Goal: Navigation & Orientation: Go to known website

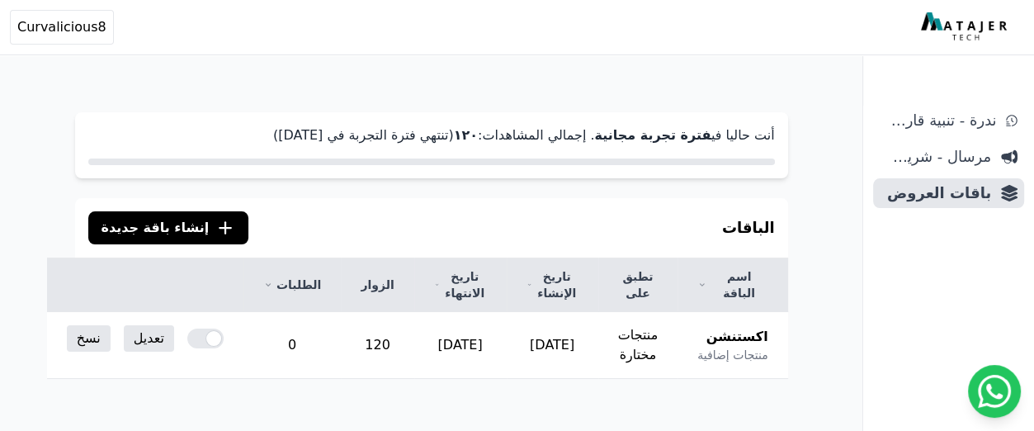
click at [955, 31] on img at bounding box center [966, 27] width 90 height 30
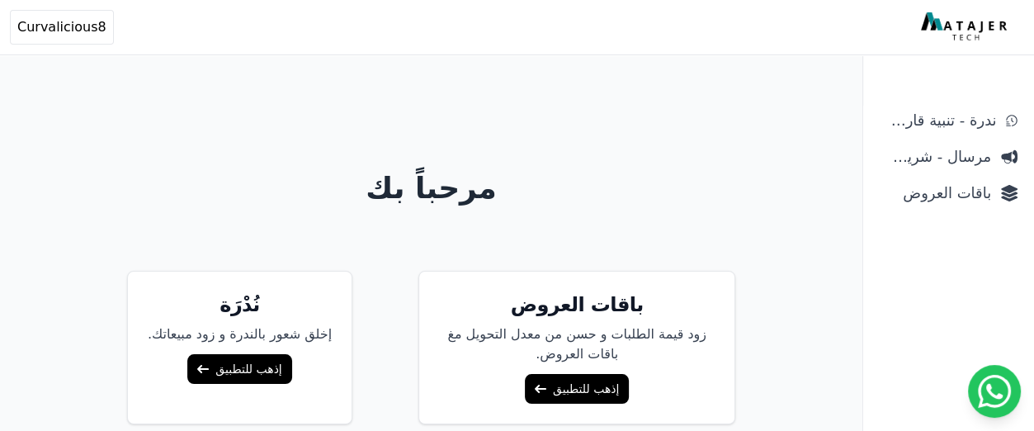
click at [266, 375] on link "إذهب للتطبيق" at bounding box center [239, 369] width 104 height 30
click at [55, 26] on span "Curvalicious8" at bounding box center [61, 27] width 89 height 20
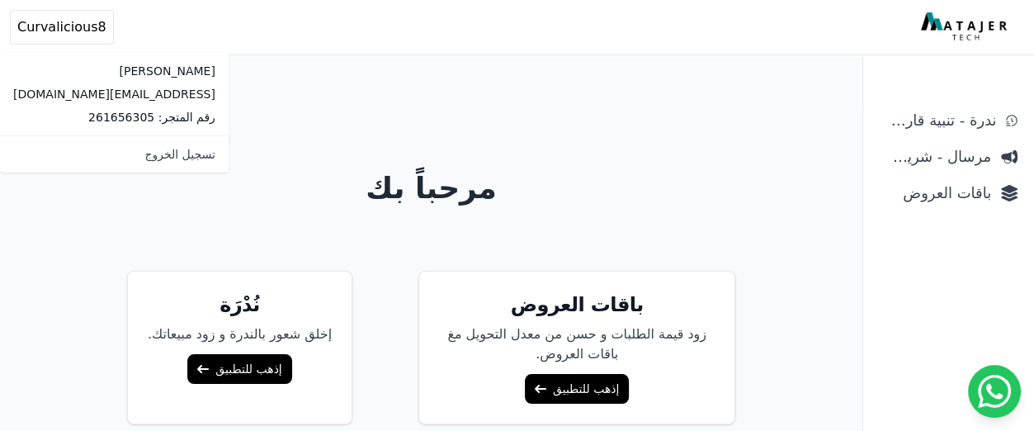
click at [362, 113] on div "مرحباً بك باقات العروض زود قيمة الطلبات و حسن من معدل التحويل مغ باقات العروض. …" at bounding box center [431, 281] width 845 height 431
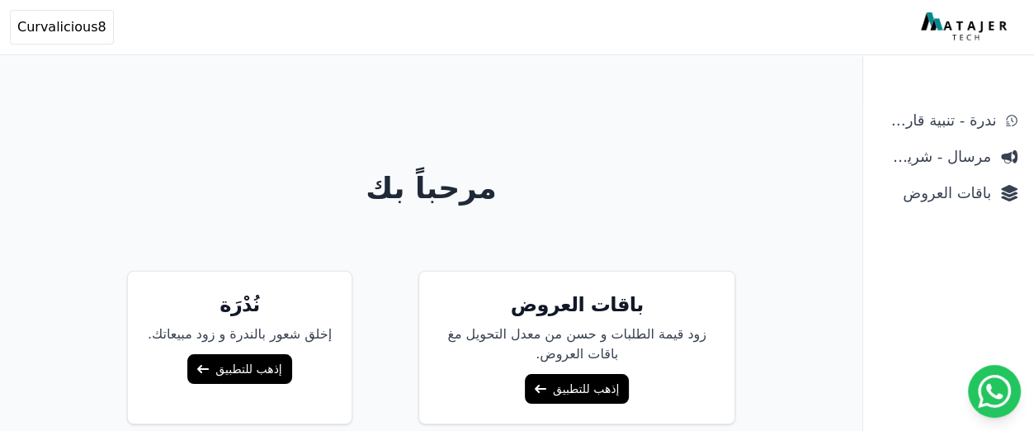
click at [592, 374] on link "إذهب للتطبيق" at bounding box center [577, 389] width 104 height 30
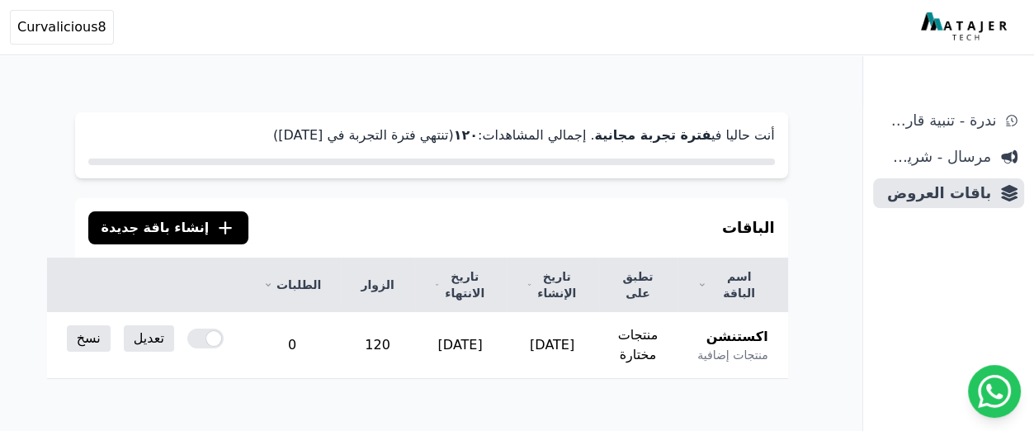
click at [939, 34] on img at bounding box center [966, 27] width 90 height 30
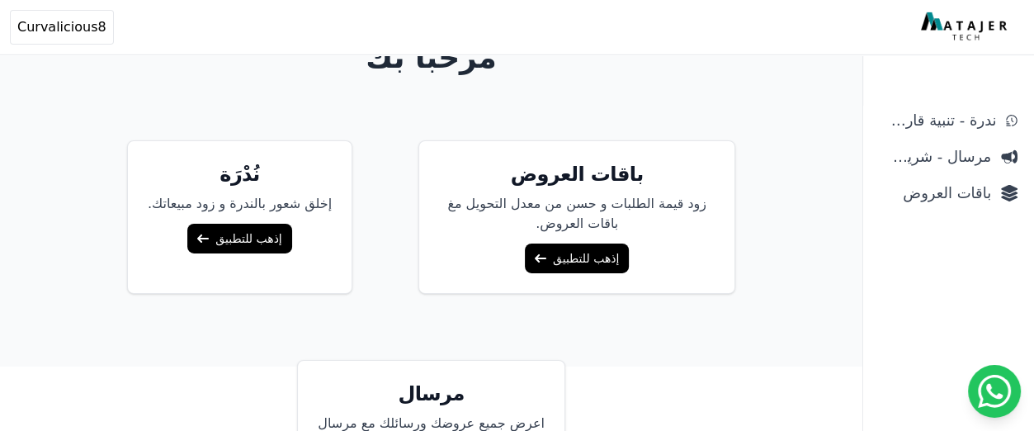
scroll to position [191, 0]
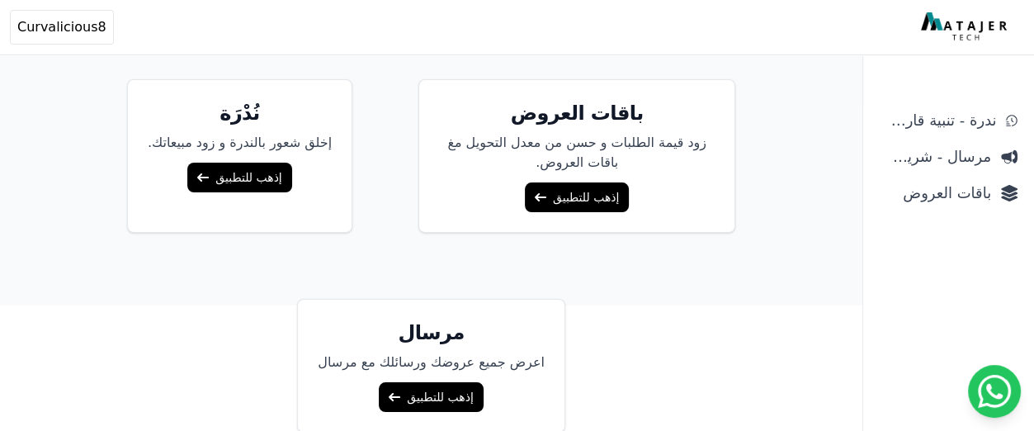
click at [436, 397] on link "إذهب للتطبيق" at bounding box center [431, 397] width 104 height 30
